Goal: Task Accomplishment & Management: Complete application form

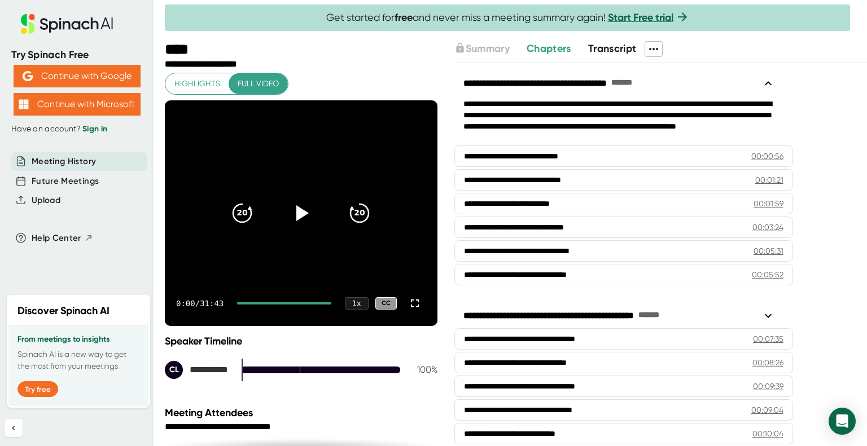
click at [627, 45] on span "Transcript" at bounding box center [612, 48] width 49 height 12
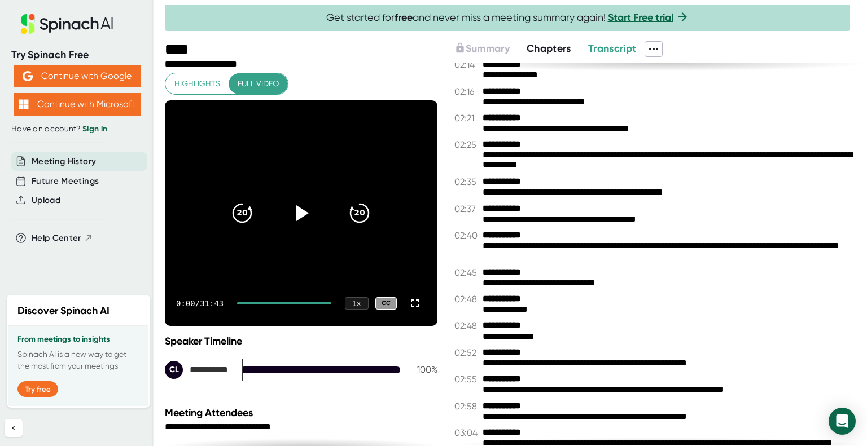
scroll to position [1355, 0]
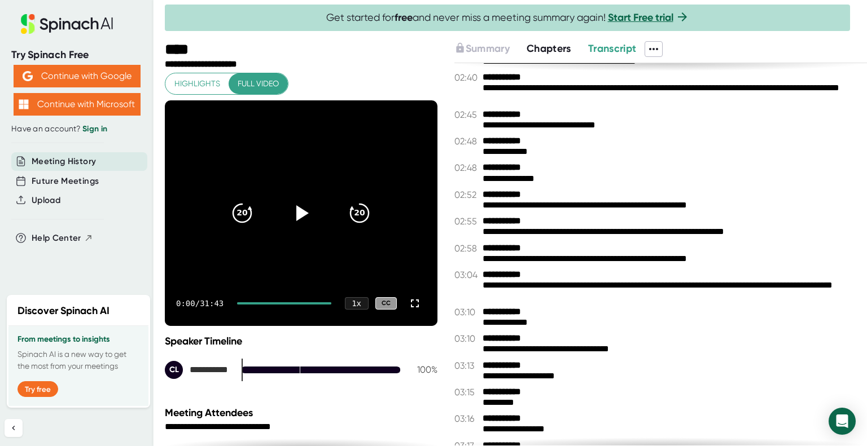
click at [657, 43] on icon at bounding box center [654, 49] width 14 height 14
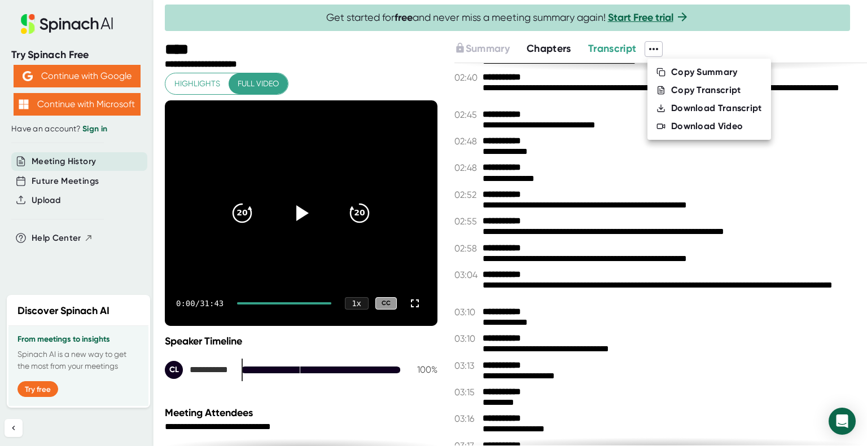
click at [711, 103] on div "Download Transcript" at bounding box center [716, 108] width 91 height 11
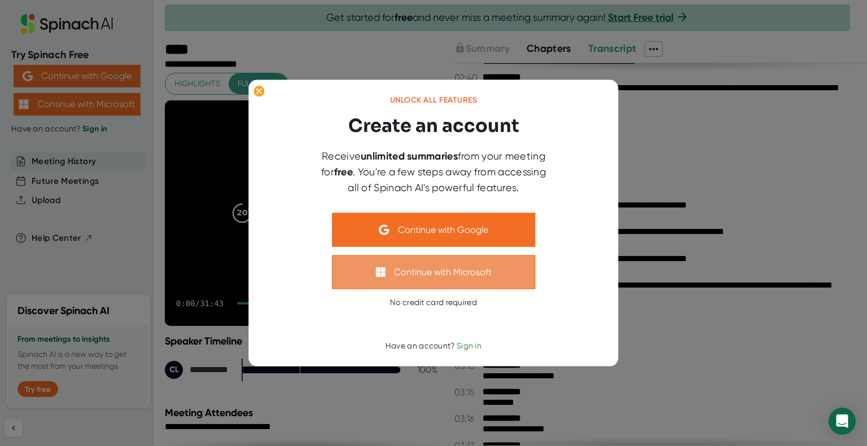
click at [418, 273] on button "Continue with Microsoft" at bounding box center [433, 272] width 203 height 34
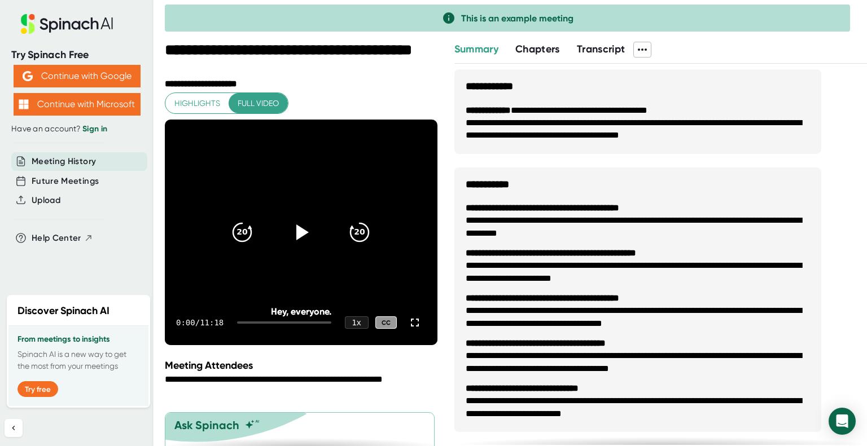
click at [95, 131] on link "Sign in" at bounding box center [94, 129] width 25 height 10
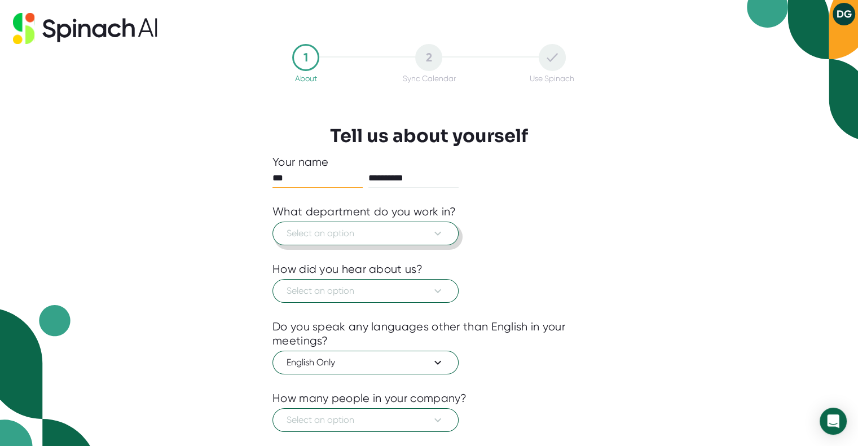
click at [377, 233] on span "Select an option" at bounding box center [366, 234] width 158 height 14
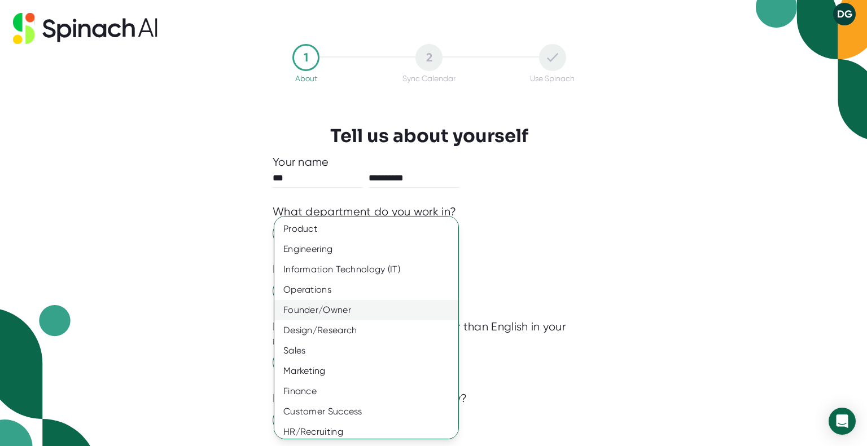
click at [302, 304] on div "Founder/Owner" at bounding box center [370, 310] width 192 height 20
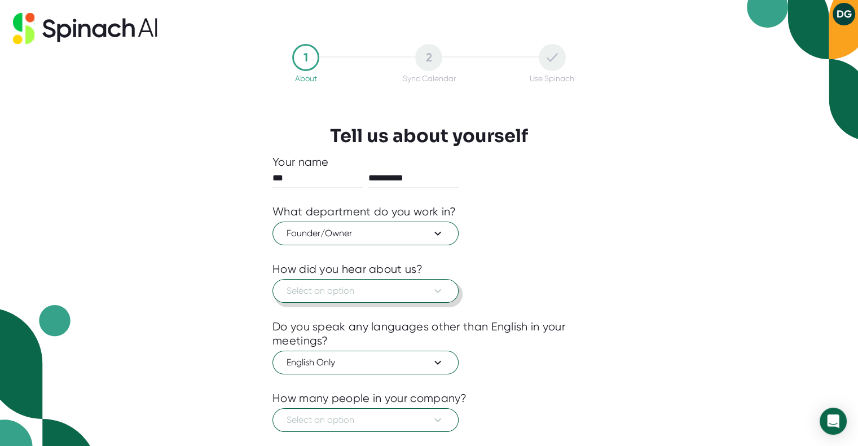
click at [312, 288] on span "Select an option" at bounding box center [366, 291] width 158 height 14
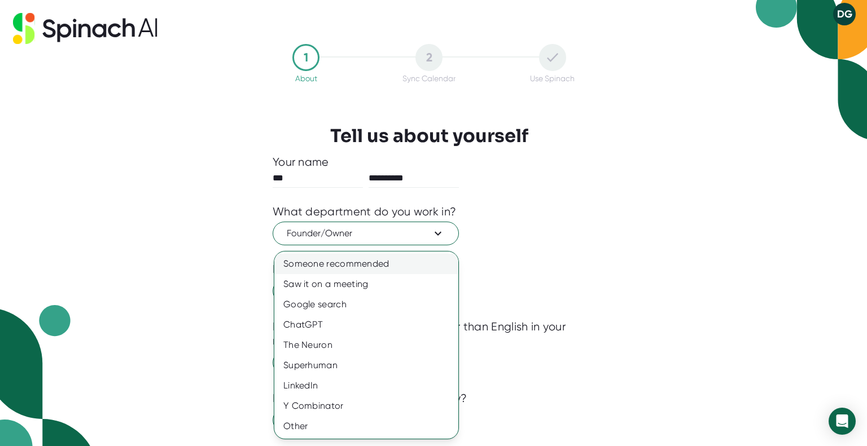
click at [312, 259] on div "Someone recommended" at bounding box center [366, 264] width 184 height 20
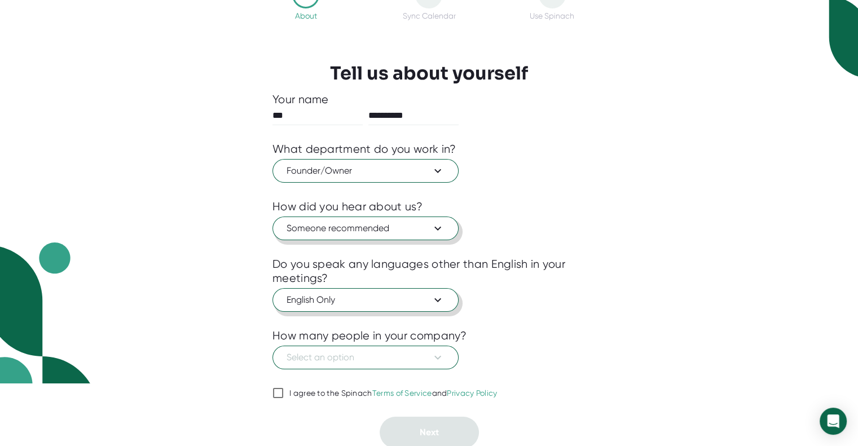
scroll to position [63, 0]
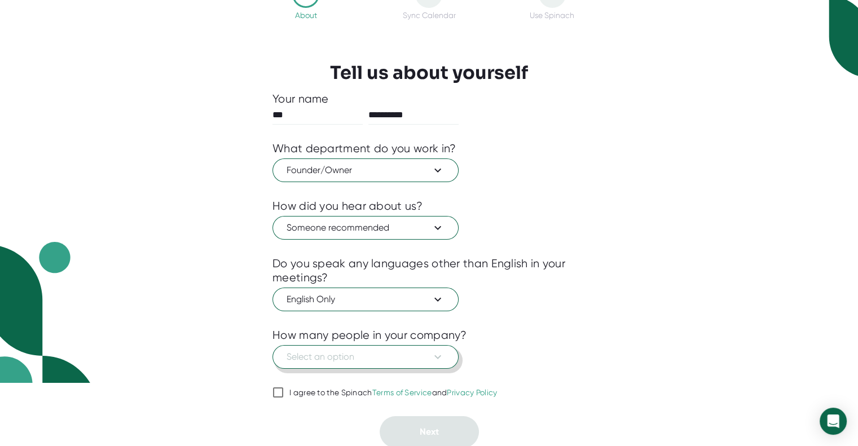
click at [334, 352] on span "Select an option" at bounding box center [366, 358] width 158 height 14
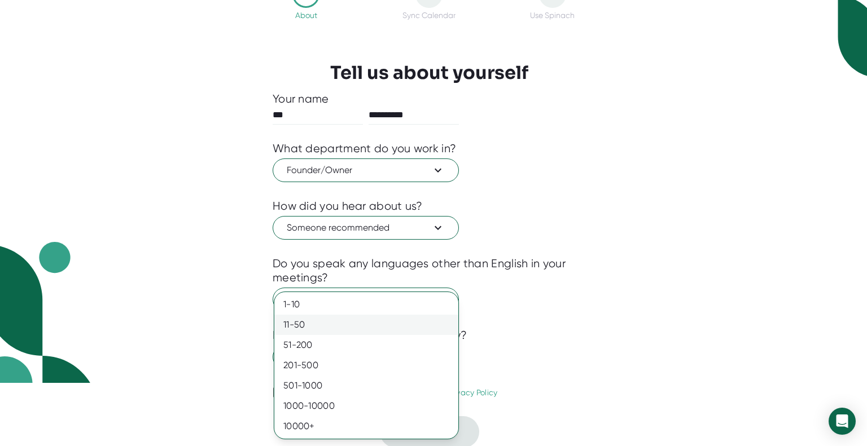
click at [307, 327] on div "11-50" at bounding box center [366, 325] width 184 height 20
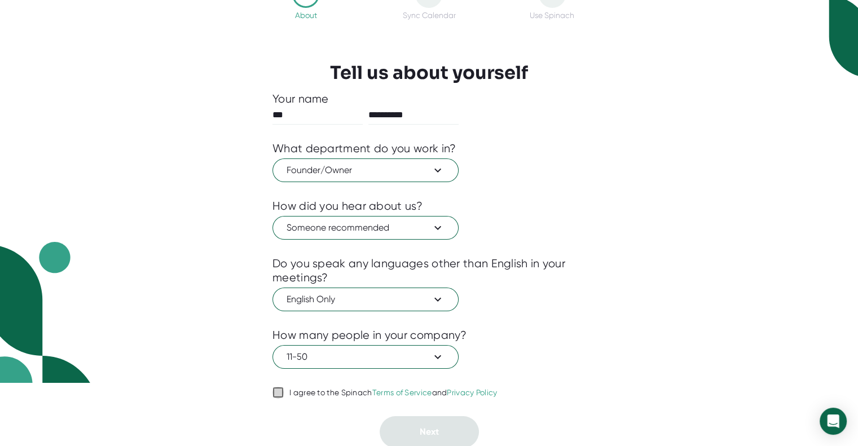
click at [280, 392] on input "I agree to the Spinach Terms of Service and Privacy Policy" at bounding box center [278, 393] width 11 height 14
checkbox input "true"
click at [434, 428] on span "Next" at bounding box center [429, 432] width 19 height 11
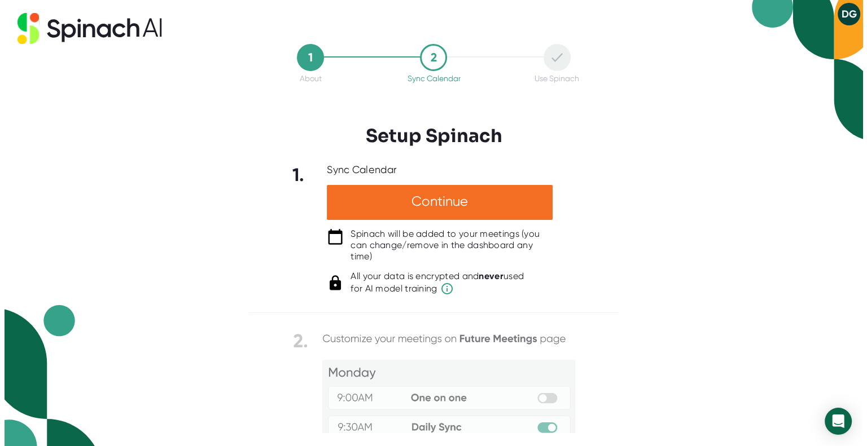
scroll to position [0, 0]
